Goal: Task Accomplishment & Management: Manage account settings

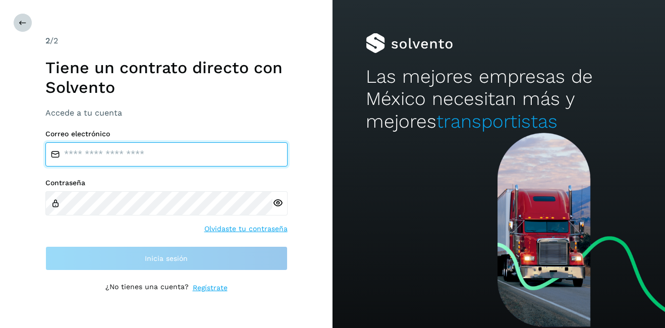
type input "**********"
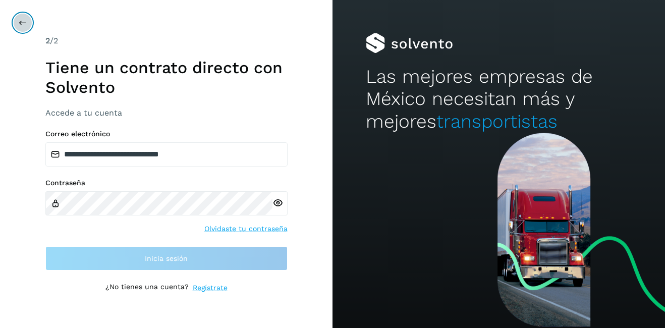
click at [24, 26] on icon at bounding box center [23, 23] width 8 height 8
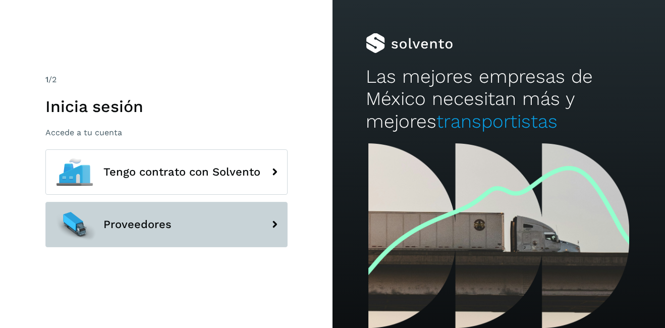
click at [104, 224] on span "Proveedores" at bounding box center [137, 224] width 68 height 12
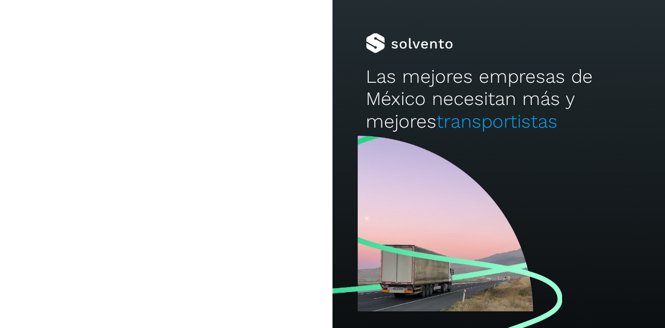
type input "**********"
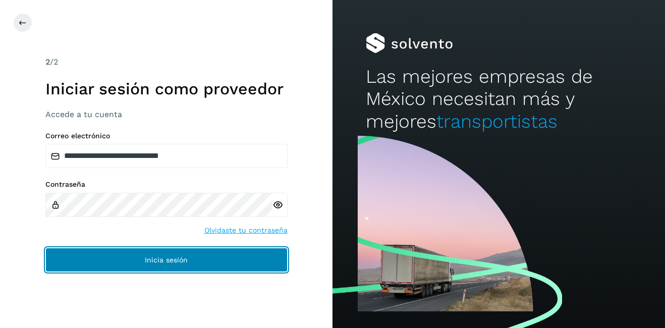
click at [152, 259] on span "Inicia sesión" at bounding box center [166, 259] width 43 height 7
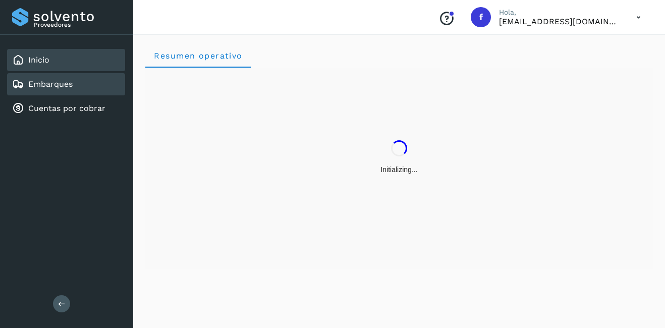
click at [68, 91] on div "Embarques" at bounding box center [66, 84] width 118 height 22
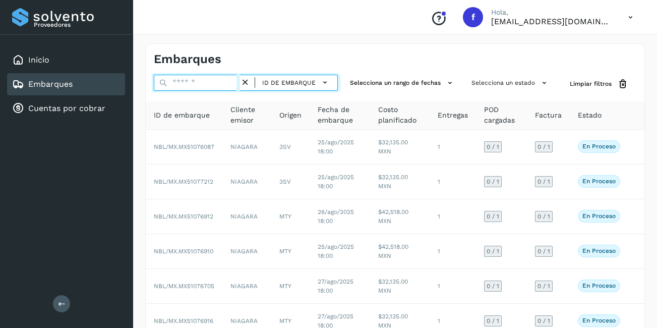
click at [180, 84] on input "text" at bounding box center [197, 83] width 86 height 16
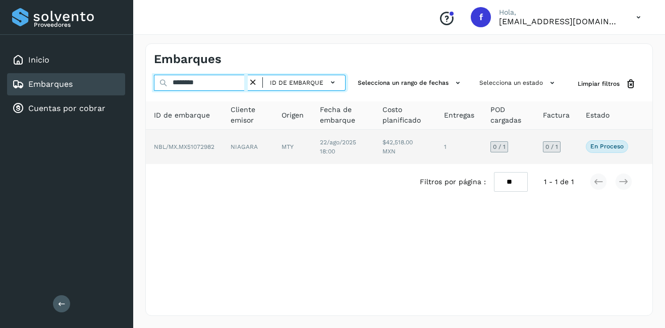
type input "********"
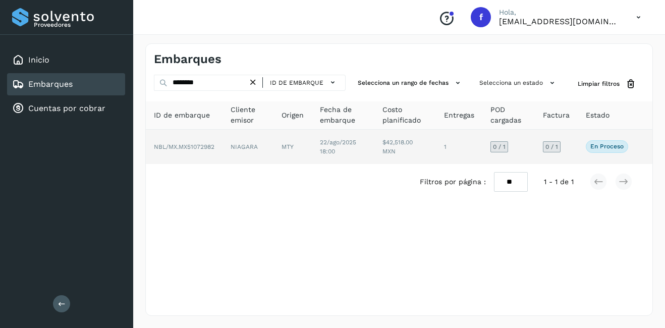
click at [436, 138] on td "$42,518.00 MXN" at bounding box center [459, 147] width 46 height 34
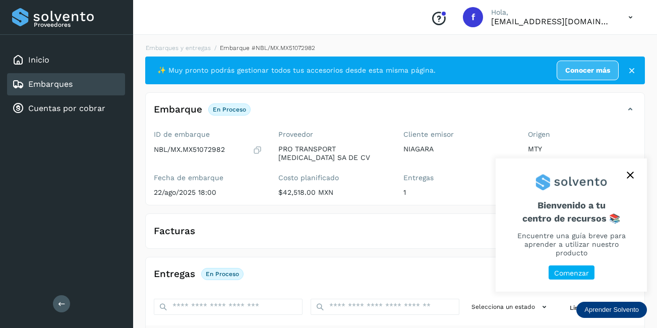
click at [635, 173] on button "close," at bounding box center [630, 174] width 15 height 15
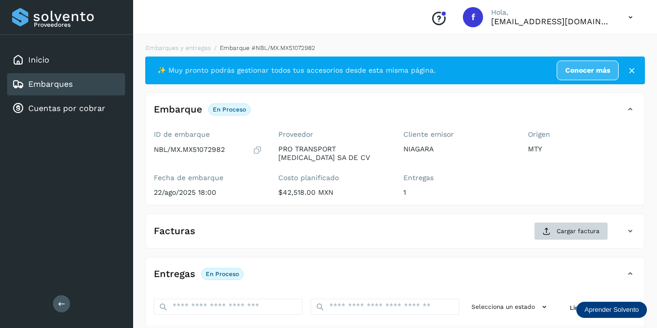
drag, startPoint x: 590, startPoint y: 216, endPoint x: 590, endPoint y: 224, distance: 8.1
click at [590, 223] on div "Facturas Cargar factura Aún no has subido ninguna factura" at bounding box center [395, 230] width 500 height 35
click at [592, 227] on span "Cargar factura" at bounding box center [578, 230] width 43 height 9
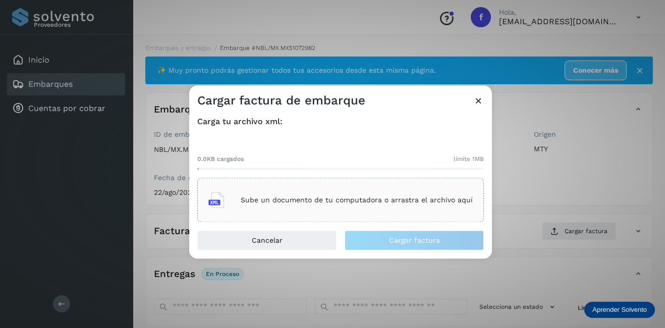
click at [327, 192] on div "Sube un documento de tu computadora o arrastra el archivo aquí" at bounding box center [340, 200] width 264 height 27
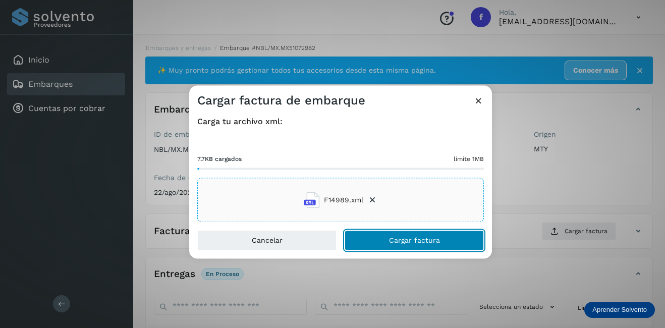
click at [419, 238] on span "Cargar factura" at bounding box center [414, 240] width 51 height 7
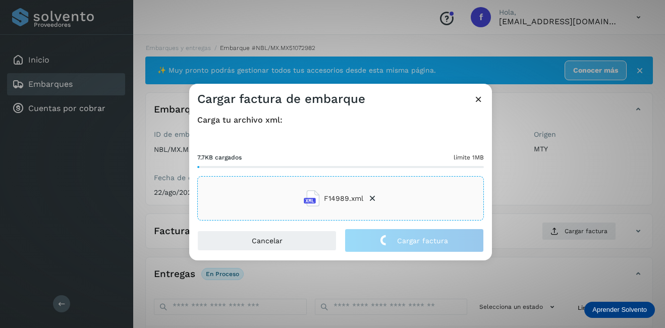
click at [560, 185] on div "Cargar factura de embarque Carga tu archivo xml: 7.7KB cargados límite 1MB F149…" at bounding box center [332, 164] width 665 height 328
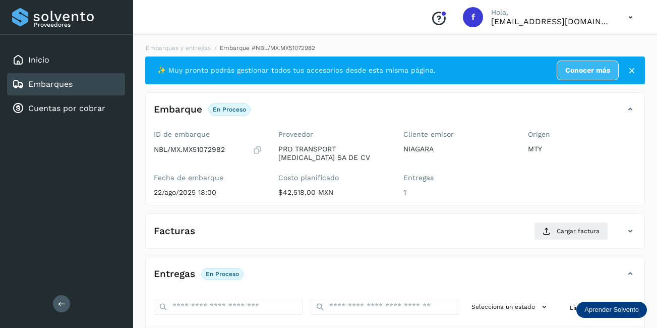
scroll to position [151, 0]
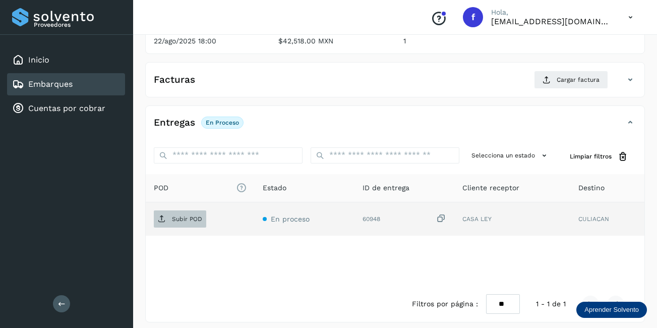
click at [198, 221] on p "Subir POD" at bounding box center [187, 218] width 30 height 7
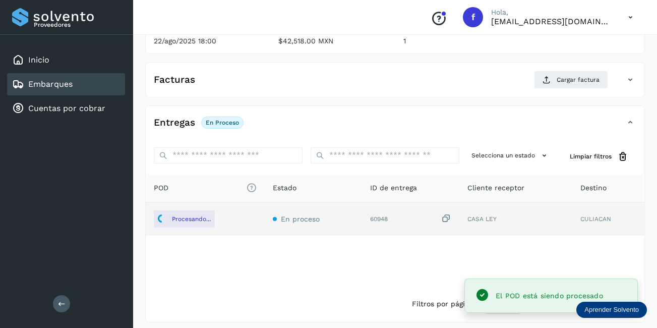
scroll to position [0, 0]
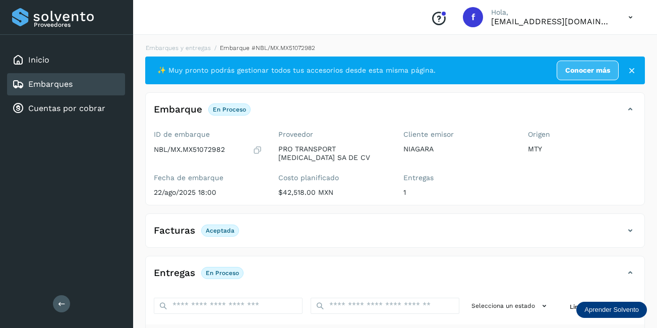
click at [88, 83] on div "Embarques" at bounding box center [66, 84] width 118 height 22
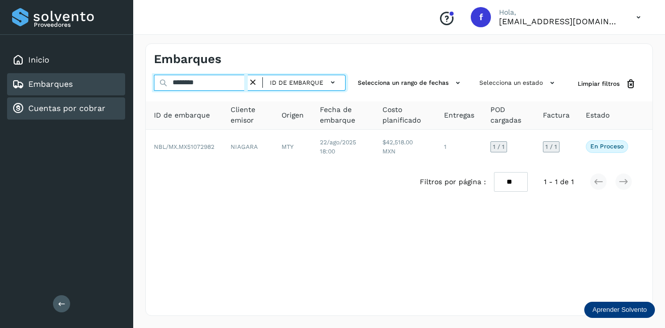
drag, startPoint x: 206, startPoint y: 84, endPoint x: 114, endPoint y: 104, distance: 94.1
click at [125, 91] on div "Proveedores Inicio Embarques Cuentas por cobrar Salir Conoce nuestros beneficio…" at bounding box center [332, 164] width 665 height 328
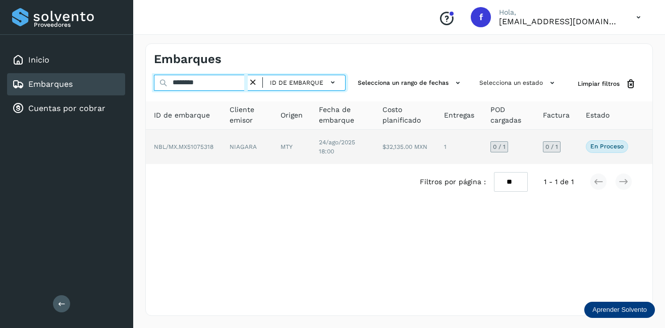
type input "********"
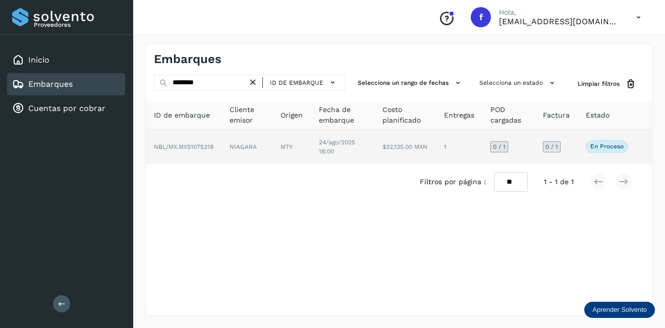
click at [272, 148] on td "NIAGARA" at bounding box center [291, 147] width 38 height 34
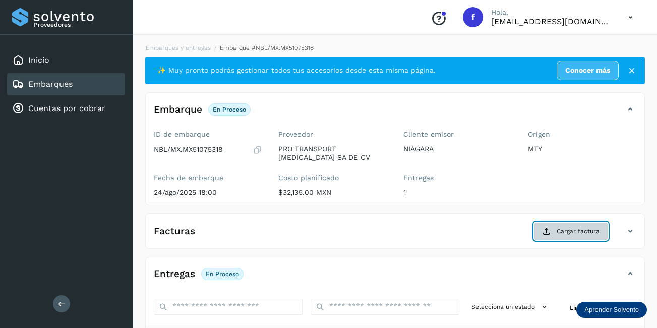
click at [577, 225] on button "Cargar factura" at bounding box center [571, 231] width 74 height 18
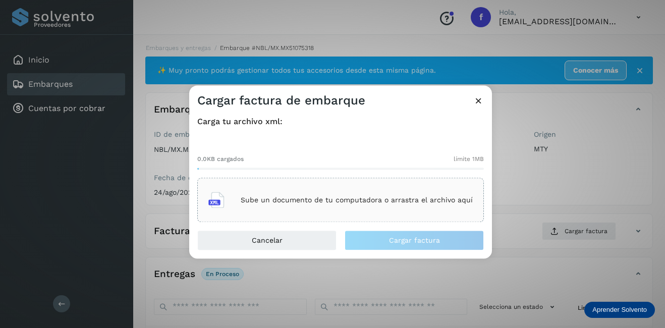
click at [374, 204] on p "Sube un documento de tu computadora o arrastra el archivo aquí" at bounding box center [357, 200] width 232 height 9
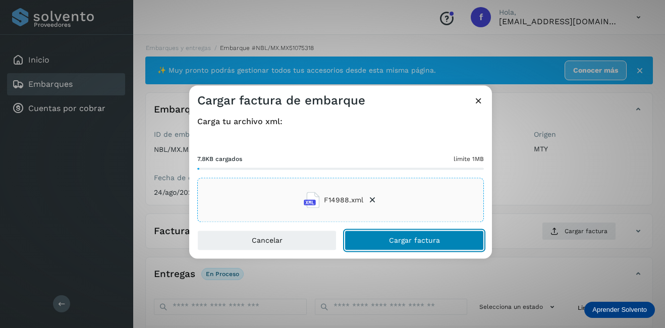
click at [454, 240] on button "Cargar factura" at bounding box center [413, 241] width 139 height 20
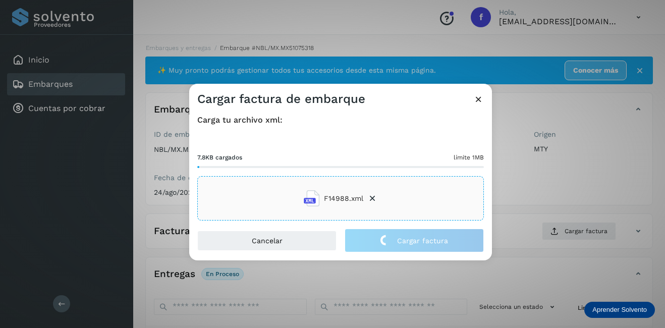
click at [528, 202] on div "Cargar factura de embarque Carga tu archivo xml: 7.8KB cargados límite 1MB F149…" at bounding box center [332, 164] width 665 height 328
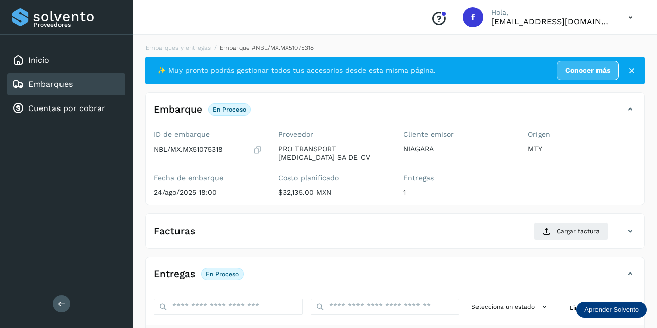
scroll to position [158, 0]
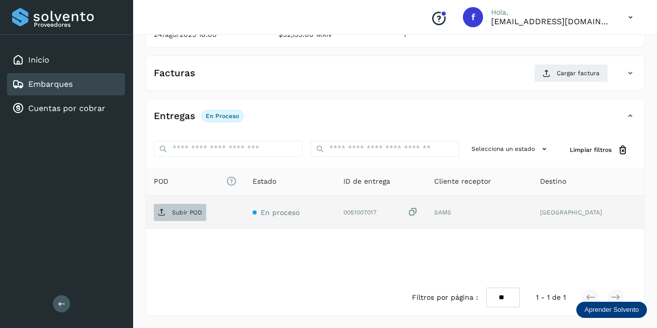
click at [192, 219] on span "Subir POD" at bounding box center [180, 212] width 52 height 16
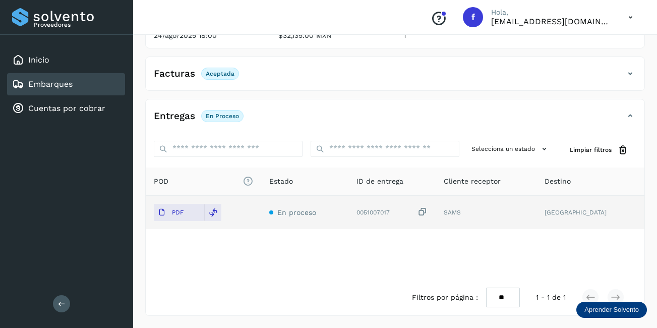
scroll to position [0, 0]
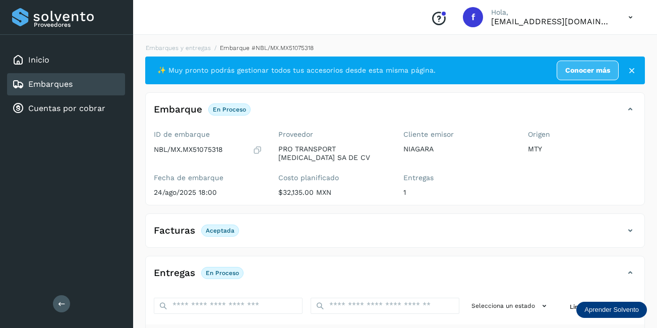
click at [94, 83] on main "Proveedores Inicio Embarques Cuentas por cobrar Salir Conoce nuestros beneficio…" at bounding box center [328, 242] width 657 height 485
click at [108, 89] on div "Embarques" at bounding box center [66, 84] width 118 height 22
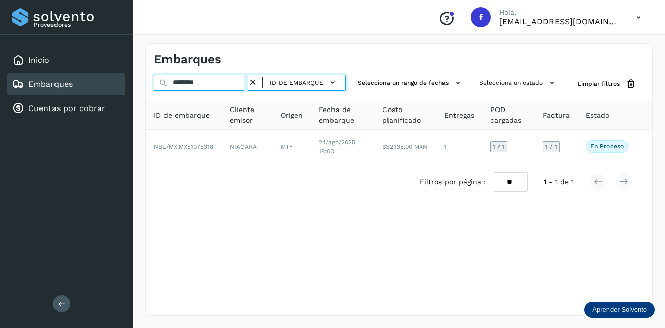
click at [211, 87] on input "********" at bounding box center [201, 83] width 94 height 16
drag, startPoint x: 211, startPoint y: 87, endPoint x: 149, endPoint y: 95, distance: 62.1
click at [149, 95] on div "******** ID de embarque Selecciona un rango de fechas Selecciona un estado Limp…" at bounding box center [399, 137] width 506 height 125
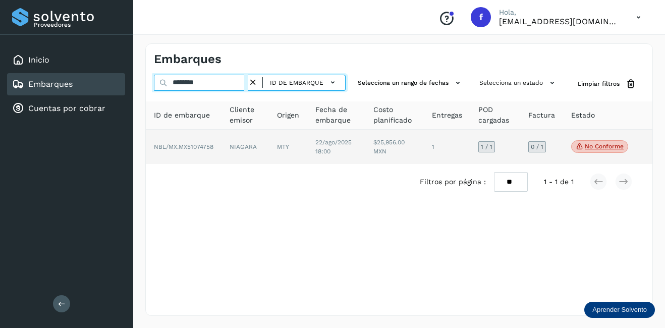
type input "********"
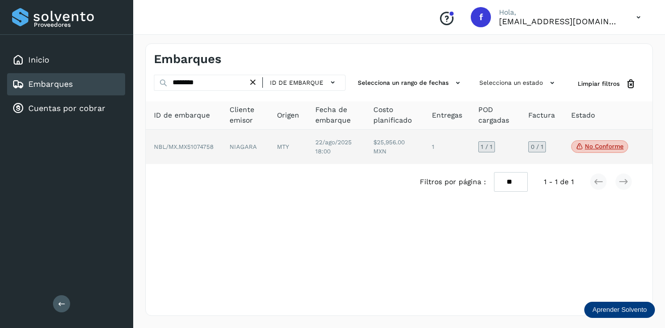
click at [424, 152] on td "$25,956.00 MXN" at bounding box center [447, 147] width 46 height 34
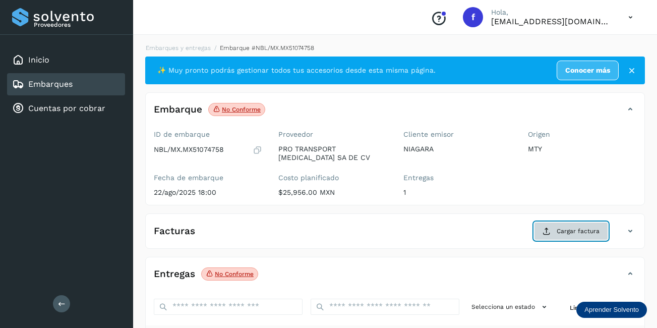
click at [576, 233] on span "Cargar factura" at bounding box center [578, 230] width 43 height 9
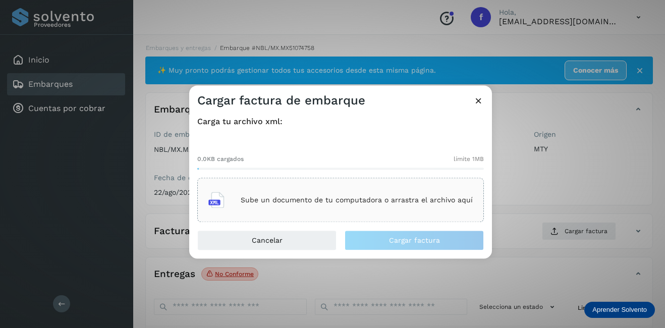
click at [380, 200] on p "Sube un documento de tu computadora o arrastra el archivo aquí" at bounding box center [357, 200] width 232 height 9
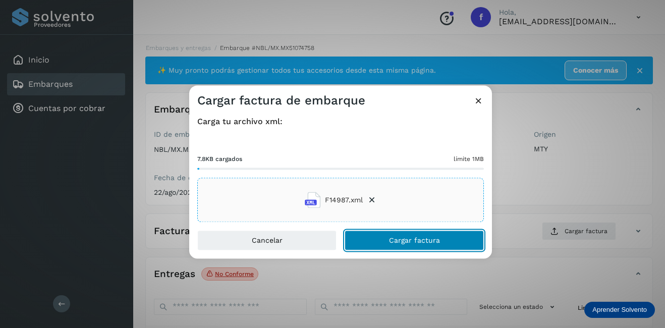
click at [434, 238] on span "Cargar factura" at bounding box center [414, 240] width 51 height 7
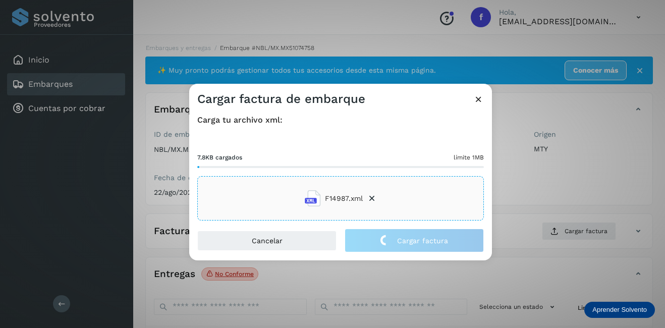
click at [543, 204] on div "Cargar factura de embarque Carga tu archivo xml: 7.8KB cargados límite 1MB F149…" at bounding box center [332, 164] width 665 height 328
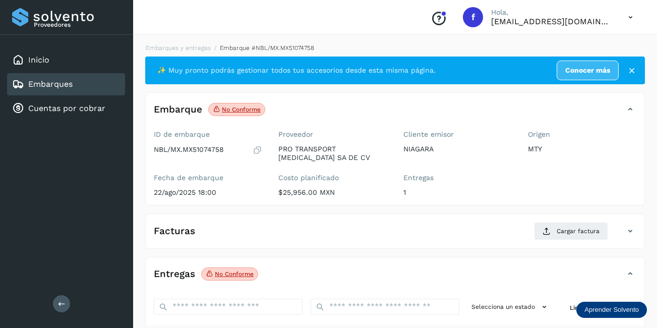
scroll to position [151, 0]
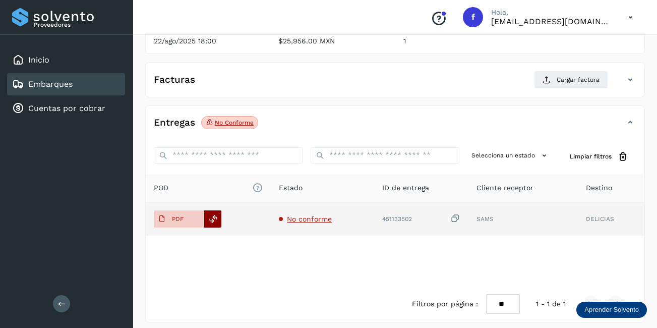
click at [212, 219] on icon at bounding box center [213, 218] width 9 height 9
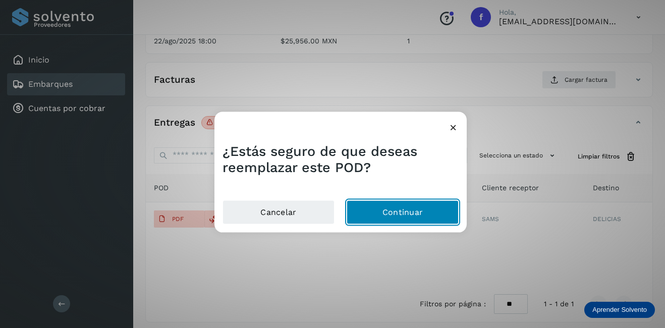
click at [403, 211] on button "Continuar" at bounding box center [403, 212] width 112 height 24
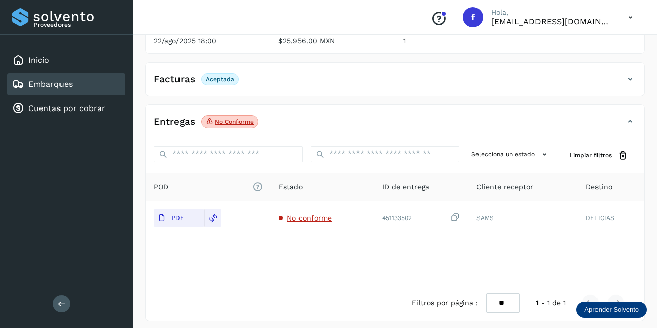
click at [89, 79] on div "Embarques" at bounding box center [66, 84] width 118 height 22
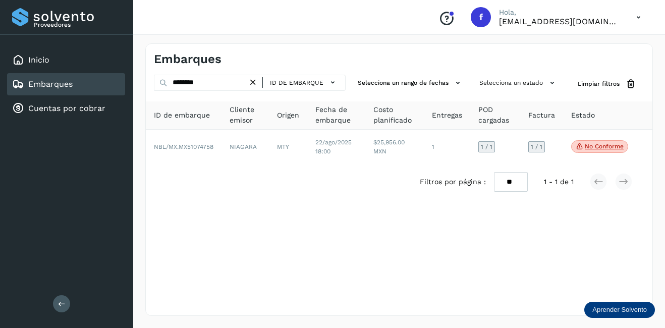
click at [255, 82] on icon at bounding box center [253, 82] width 11 height 11
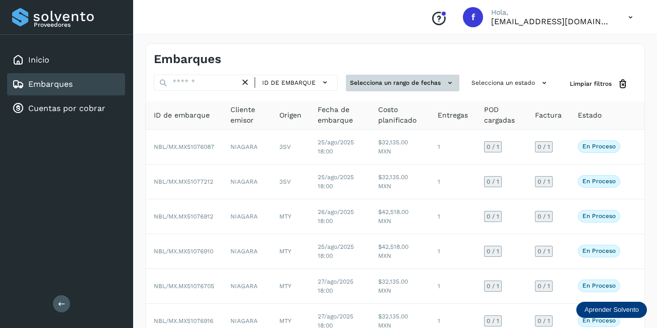
click at [443, 85] on button "Selecciona un rango de fechas" at bounding box center [402, 83] width 113 height 17
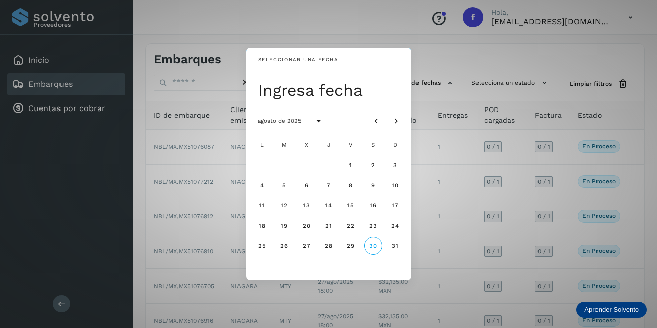
click at [431, 95] on div "Seleccionar una fecha Ingresa fecha agosto de 2025 L M X J V S D 1 2 3 4 5 6 7 …" at bounding box center [328, 164] width 657 height 328
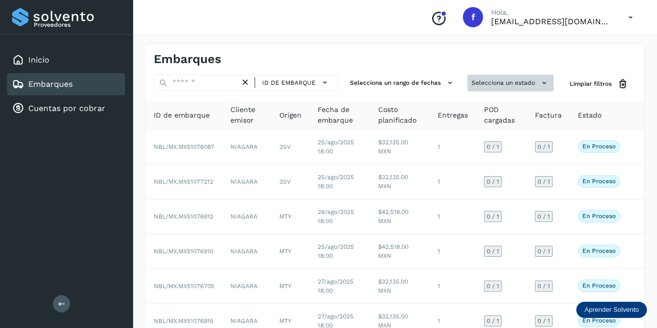
click at [519, 83] on button "Selecciona un estado" at bounding box center [511, 83] width 86 height 17
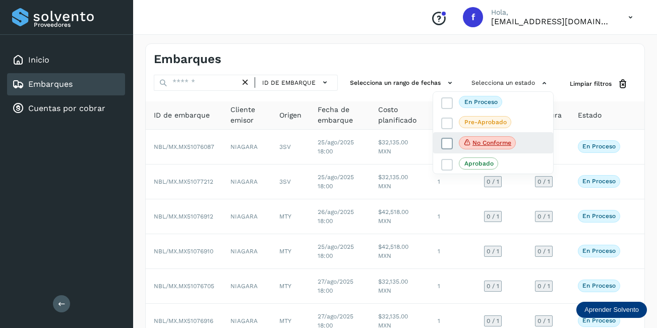
click at [498, 143] on p "No conforme" at bounding box center [492, 142] width 39 height 7
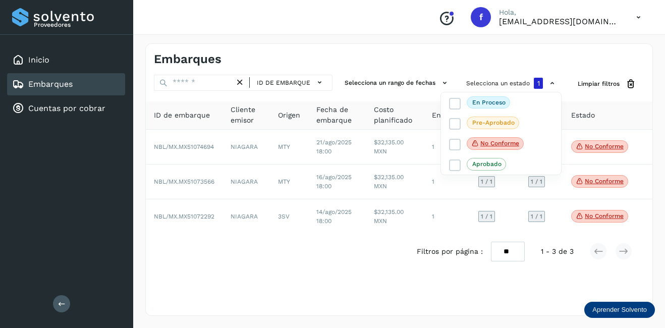
click at [607, 144] on div at bounding box center [332, 164] width 665 height 328
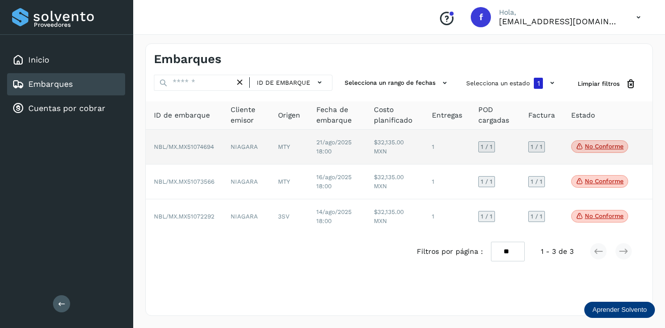
click at [607, 146] on p "No conforme" at bounding box center [604, 146] width 39 height 7
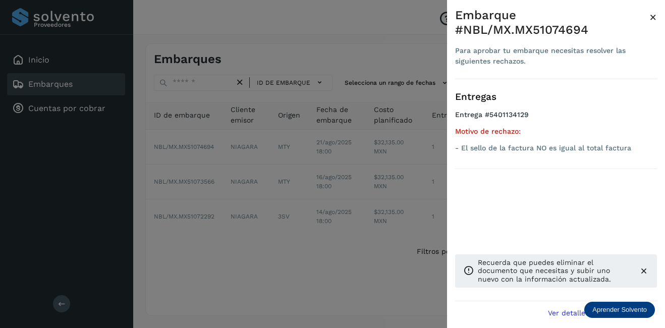
click at [652, 19] on span "×" at bounding box center [653, 17] width 8 height 14
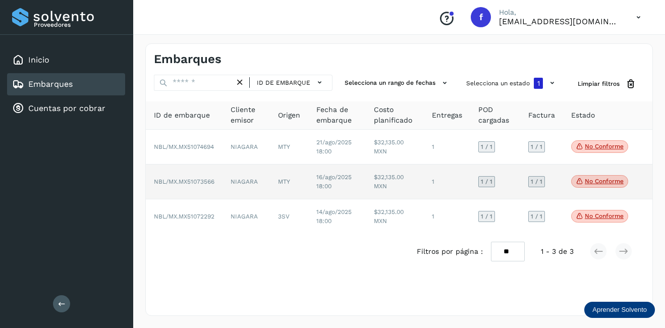
click at [618, 181] on p "No conforme" at bounding box center [604, 181] width 39 height 7
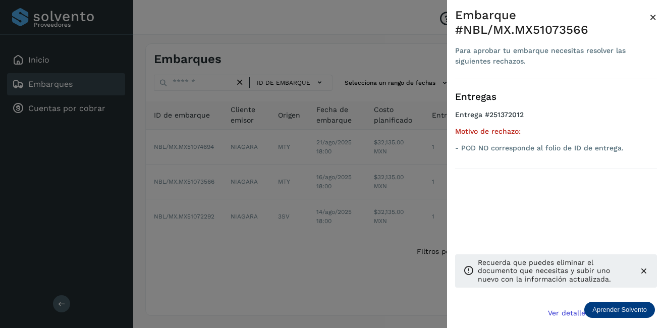
click at [655, 19] on span "×" at bounding box center [653, 17] width 8 height 14
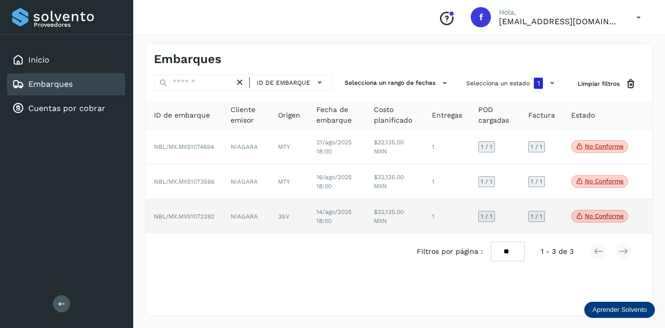
click at [615, 211] on span "No conforme" at bounding box center [599, 216] width 57 height 13
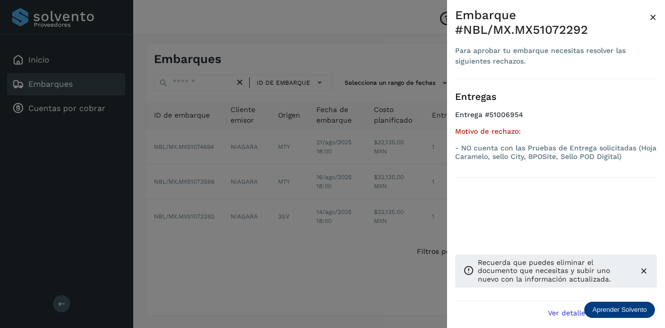
click at [655, 18] on span "×" at bounding box center [653, 17] width 8 height 14
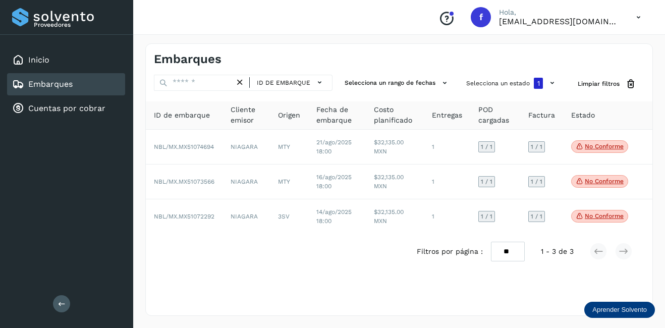
click at [90, 86] on div "Embarques" at bounding box center [66, 84] width 118 height 22
click at [518, 82] on button "Selecciona un estado 1" at bounding box center [511, 83] width 99 height 17
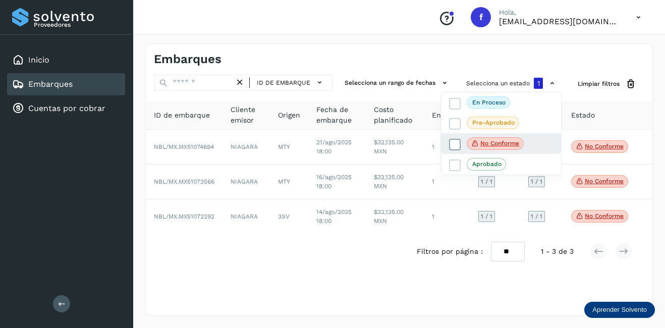
click at [489, 147] on p "No conforme" at bounding box center [499, 143] width 39 height 7
